Goal: Use online tool/utility: Utilize a website feature to perform a specific function

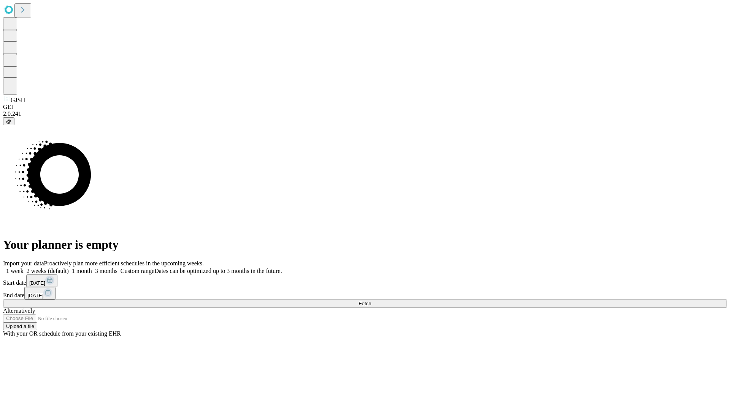
click at [371, 301] on span "Fetch" at bounding box center [364, 304] width 13 height 6
